Goal: Task Accomplishment & Management: Use online tool/utility

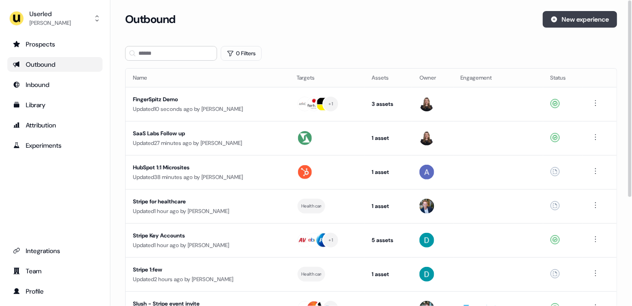
click at [564, 20] on button "New experience" at bounding box center [579, 19] width 74 height 17
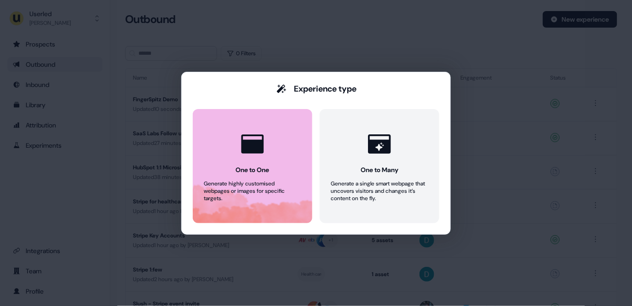
click at [225, 209] on button "One to One Generate highly customised webpages or images for specific targets." at bounding box center [253, 166] width 120 height 114
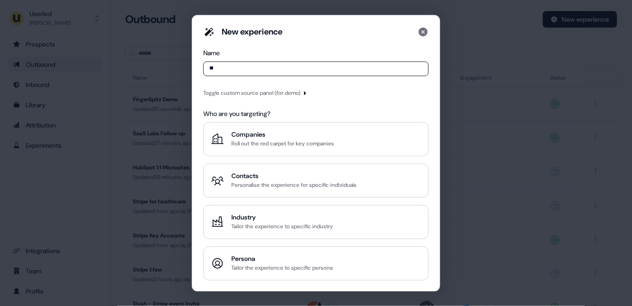
type input "*"
type input "**********"
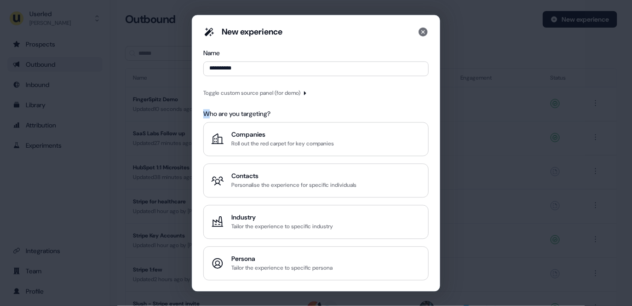
drag, startPoint x: 216, startPoint y: 114, endPoint x: 300, endPoint y: 110, distance: 84.7
click at [297, 109] on div "Who are you targeting?" at bounding box center [315, 113] width 225 height 9
drag, startPoint x: 300, startPoint y: 110, endPoint x: 280, endPoint y: 116, distance: 21.7
click at [294, 109] on div "Who are you targeting?" at bounding box center [315, 113] width 225 height 9
drag, startPoint x: 209, startPoint y: 114, endPoint x: 201, endPoint y: 114, distance: 7.9
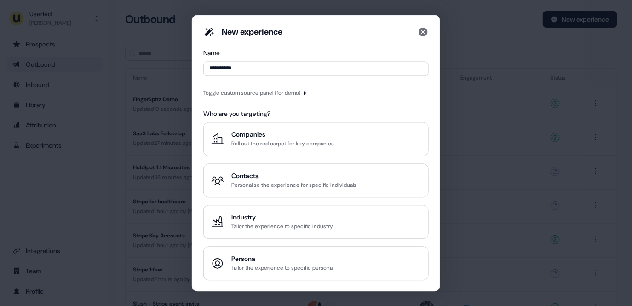
click at [206, 114] on div "Who are you targeting?" at bounding box center [315, 113] width 225 height 9
drag, startPoint x: 202, startPoint y: 114, endPoint x: 299, endPoint y: 111, distance: 97.5
click at [299, 111] on div "**********" at bounding box center [316, 153] width 248 height 276
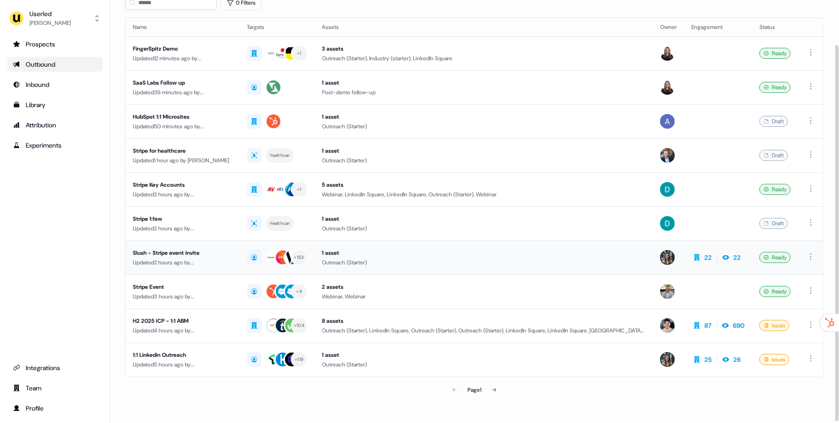
scroll to position [50, 0]
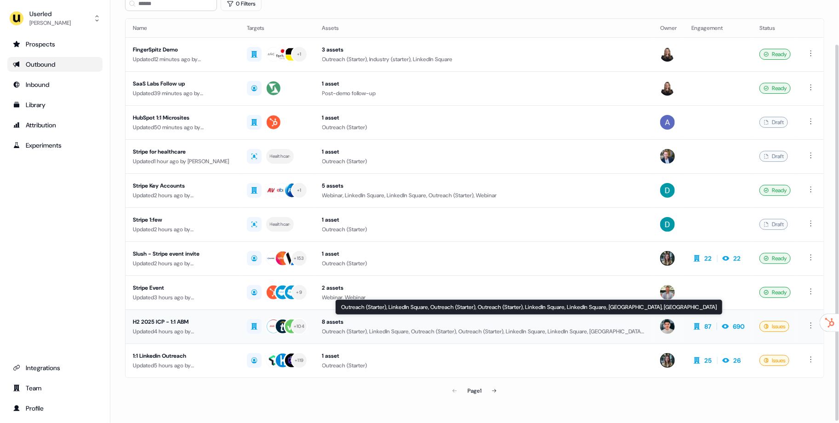
click at [520, 327] on div "Outreach (Starter), LinkedIn Square, Outreach (Starter), Outreach (Starter), Li…" at bounding box center [483, 331] width 323 height 9
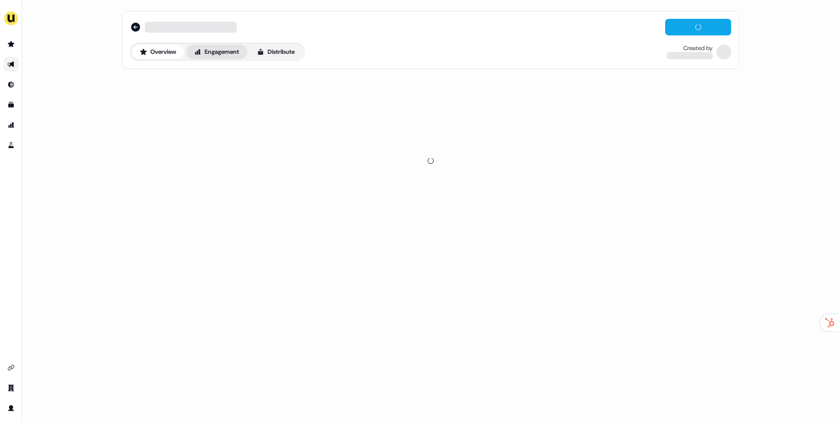
click at [201, 49] on icon at bounding box center [197, 51] width 7 height 7
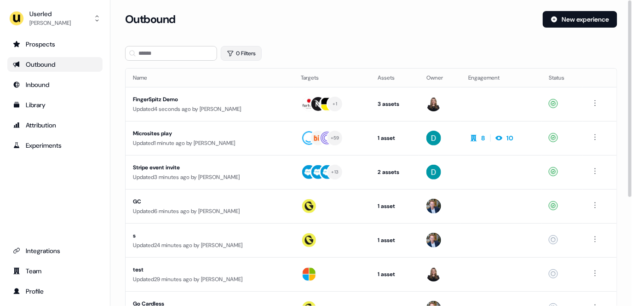
click at [232, 60] on button "0 Filters" at bounding box center [241, 53] width 41 height 15
click at [256, 91] on html "For the best experience switch devices to a bigger screen. Go to [DOMAIN_NAME] …" at bounding box center [316, 153] width 632 height 306
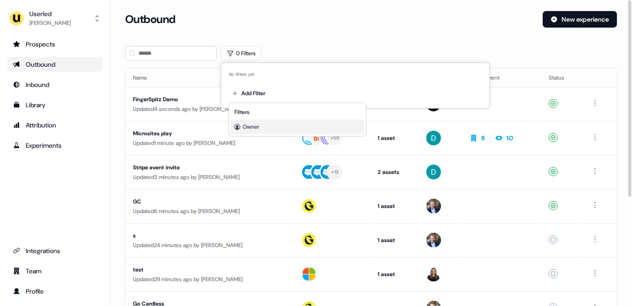
click at [275, 130] on div "Owner" at bounding box center [297, 127] width 133 height 15
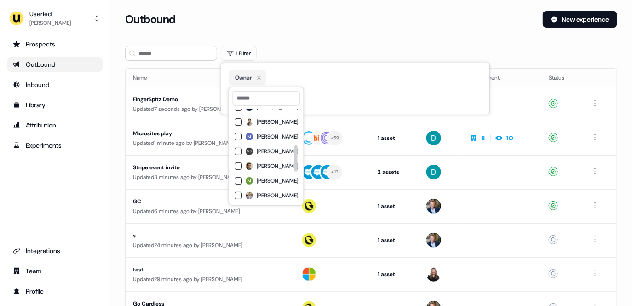
scroll to position [137, 0]
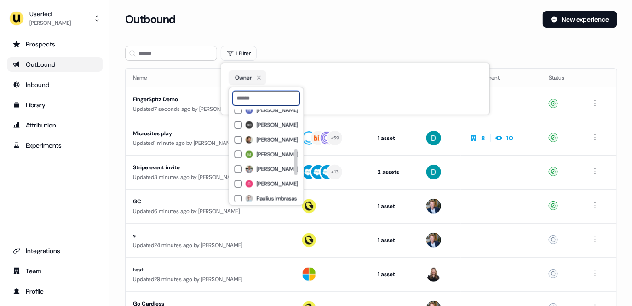
click at [254, 103] on input at bounding box center [266, 98] width 67 height 15
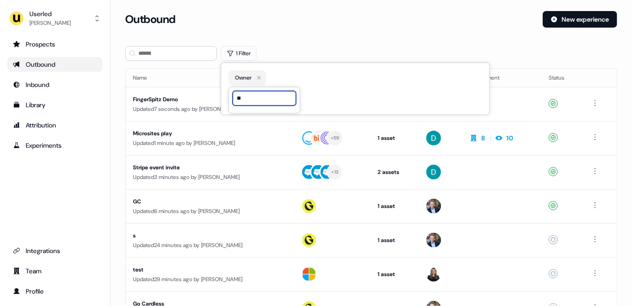
scroll to position [0, 0]
type input "***"
click at [258, 115] on span "[PERSON_NAME]" at bounding box center [277, 114] width 41 height 7
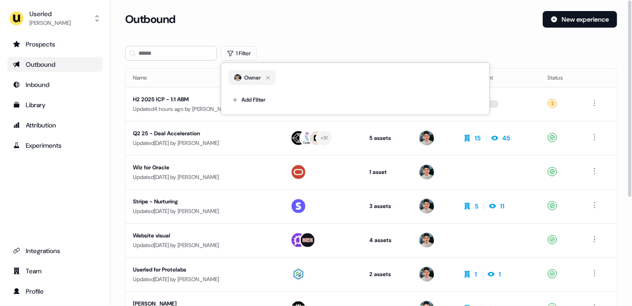
click at [325, 34] on div "Outbound New experience" at bounding box center [371, 25] width 492 height 28
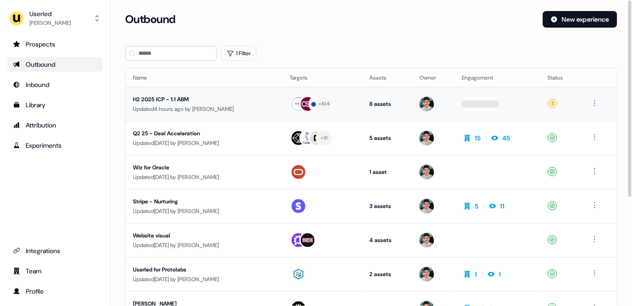
click at [234, 109] on div "Updated 4 hours ago by Vincent Plassard" at bounding box center [204, 108] width 143 height 9
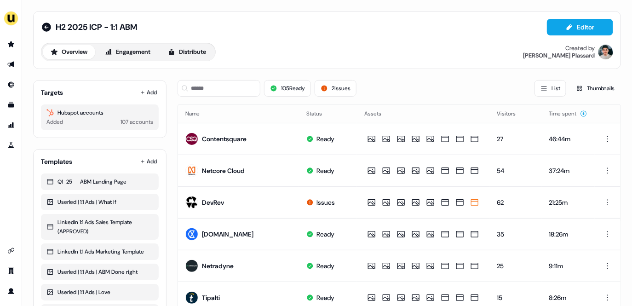
click at [409, 26] on div "H2 2025 ICP - 1:1 ABM Editor" at bounding box center [327, 27] width 572 height 17
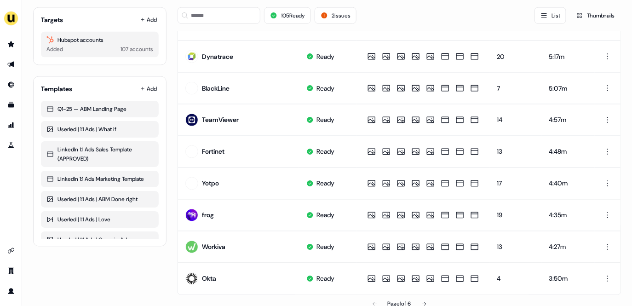
scroll to position [480, 0]
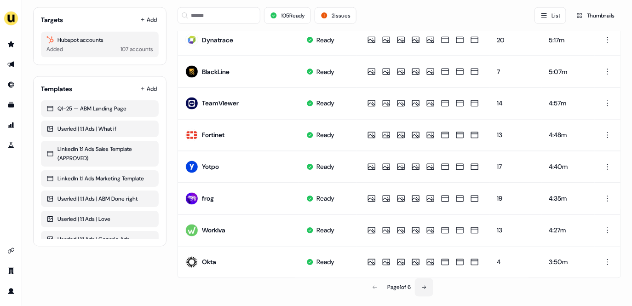
click at [426, 289] on button at bounding box center [424, 287] width 18 height 18
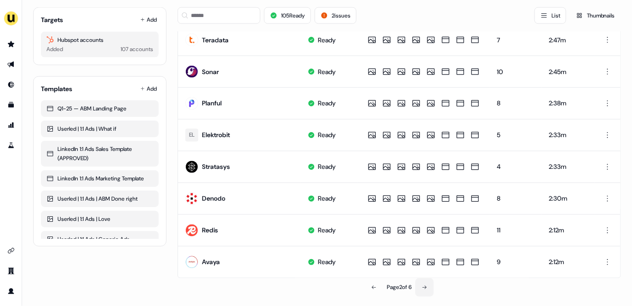
click at [421, 285] on button at bounding box center [424, 287] width 18 height 18
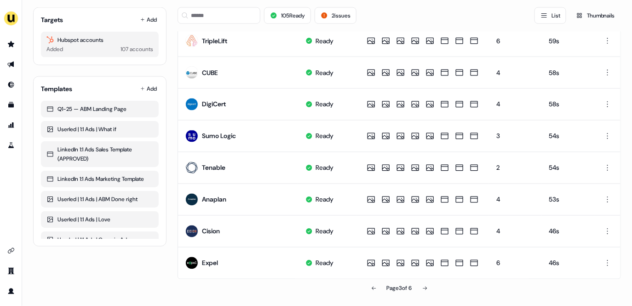
scroll to position [478, 0]
click at [427, 289] on icon at bounding box center [425, 289] width 6 height 6
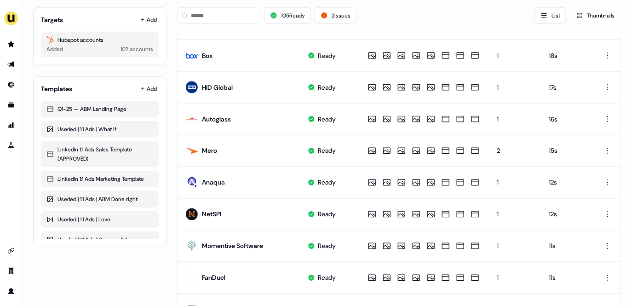
scroll to position [480, 0]
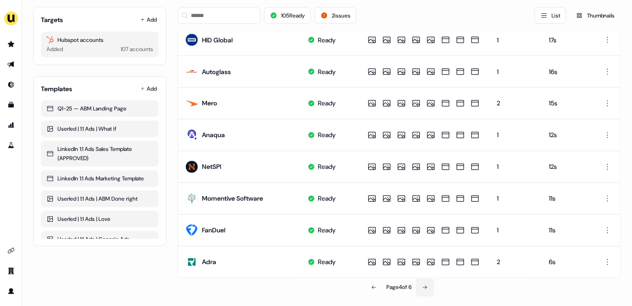
click at [428, 285] on button at bounding box center [425, 287] width 18 height 18
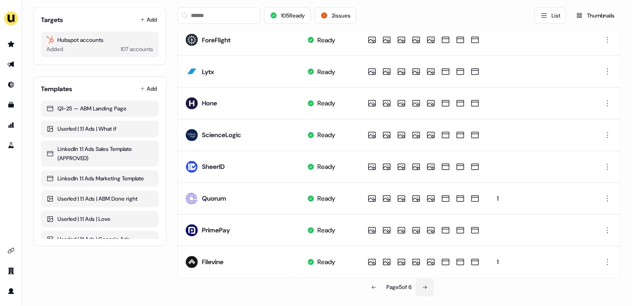
click at [424, 285] on icon at bounding box center [425, 288] width 6 height 6
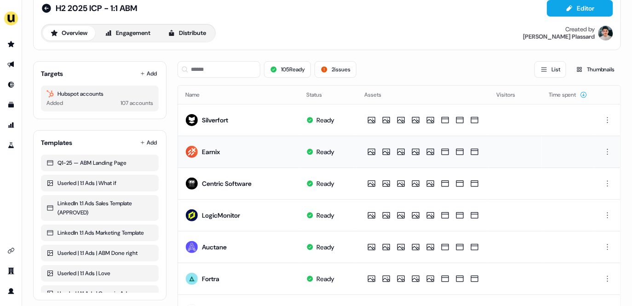
scroll to position [68, 0]
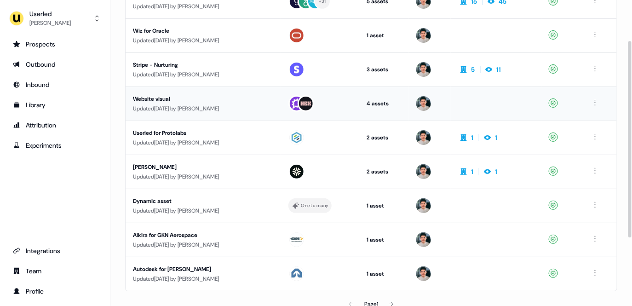
scroll to position [168, 0]
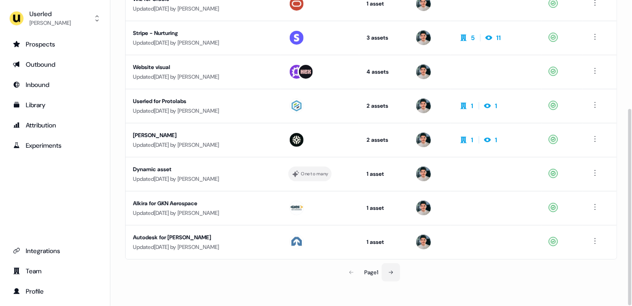
click at [400, 267] on button at bounding box center [391, 272] width 18 height 18
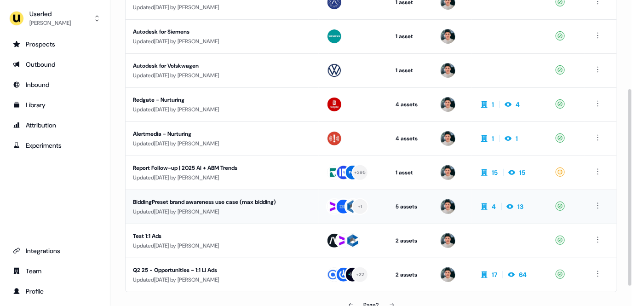
scroll to position [143, 0]
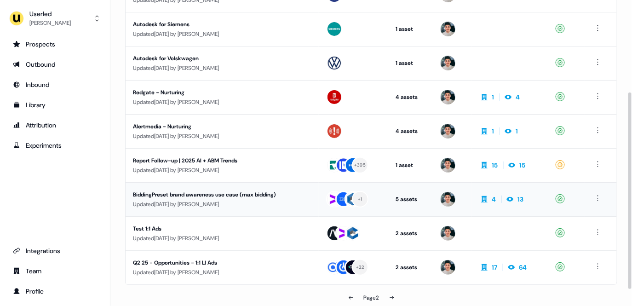
click at [242, 203] on div "Updated 1 month ago by Vincent Plassard" at bounding box center [222, 204] width 178 height 9
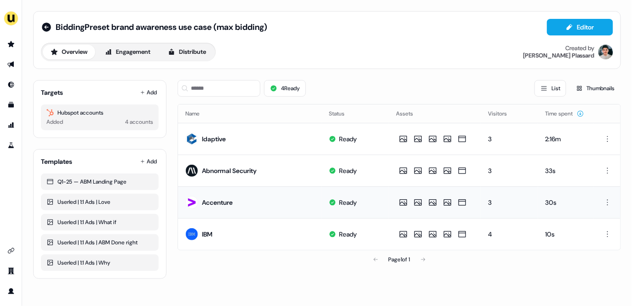
click at [255, 205] on td "Accenture" at bounding box center [249, 202] width 143 height 32
drag, startPoint x: 238, startPoint y: 174, endPoint x: 182, endPoint y: 47, distance: 138.9
click at [238, 173] on div "Abnormal Security" at bounding box center [229, 170] width 55 height 9
click at [233, 137] on td "Idaptive" at bounding box center [249, 139] width 143 height 32
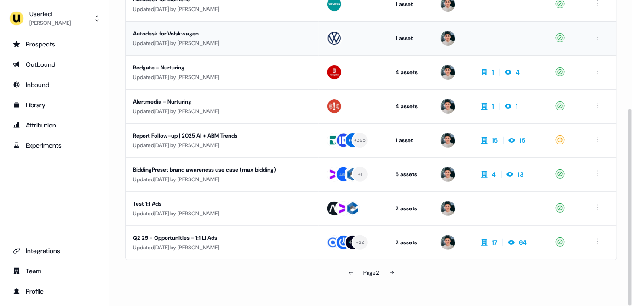
scroll to position [168, 0]
